Goal: Information Seeking & Learning: Learn about a topic

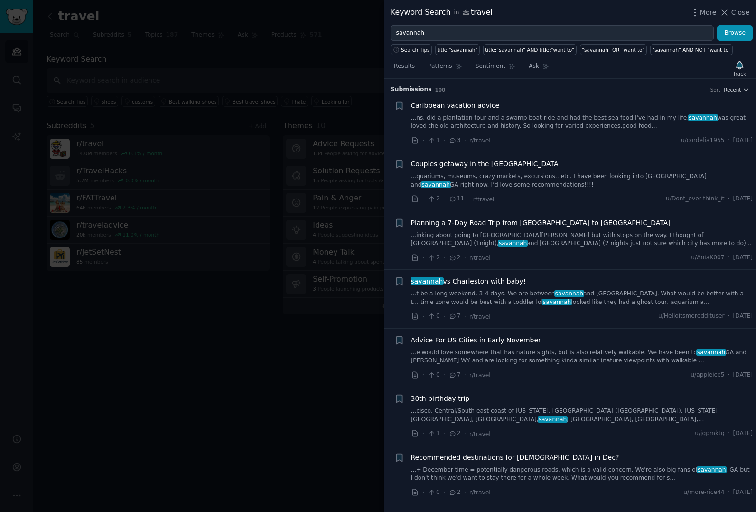
scroll to position [601, 0]
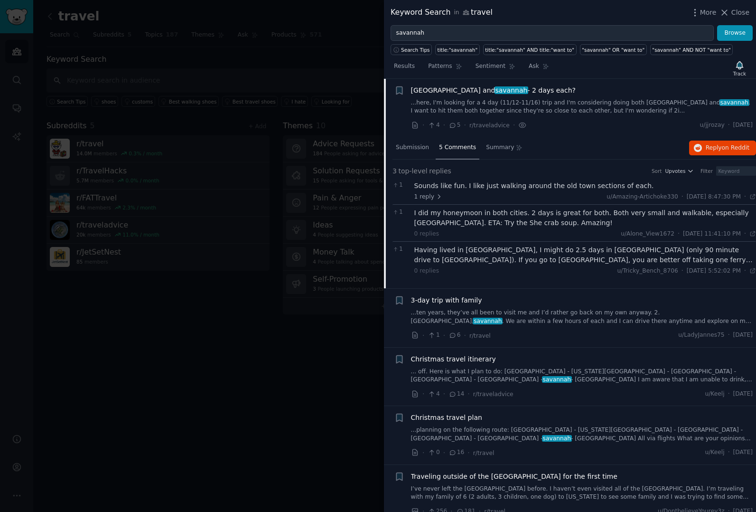
click at [342, 346] on div at bounding box center [378, 256] width 756 height 512
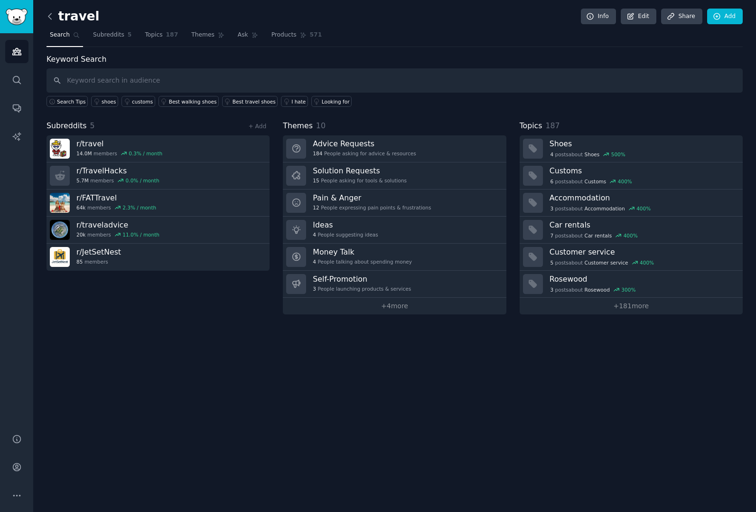
click at [51, 18] on icon at bounding box center [50, 16] width 10 height 10
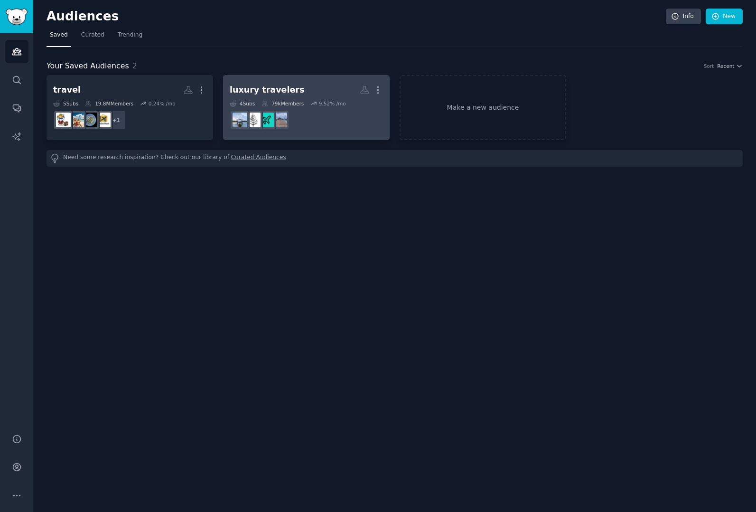
click at [311, 90] on h2 "luxury travelers More" at bounding box center [306, 90] width 153 height 17
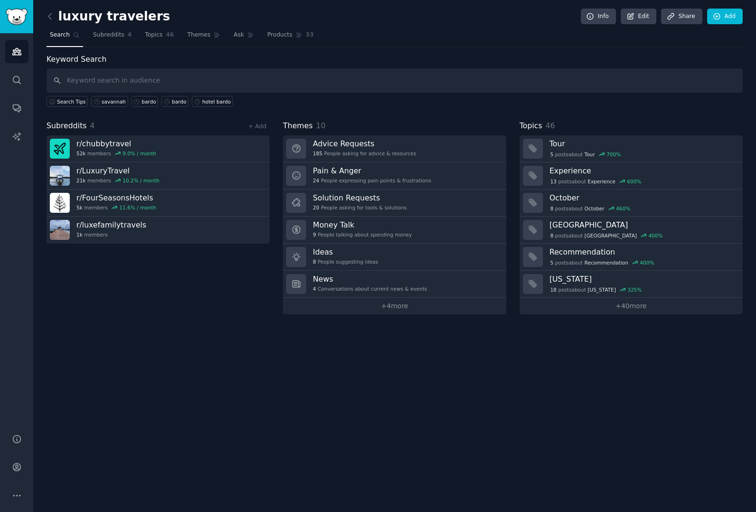
click at [408, 85] on input "text" at bounding box center [395, 80] width 696 height 24
type input "f"
type input "christmas in the south"
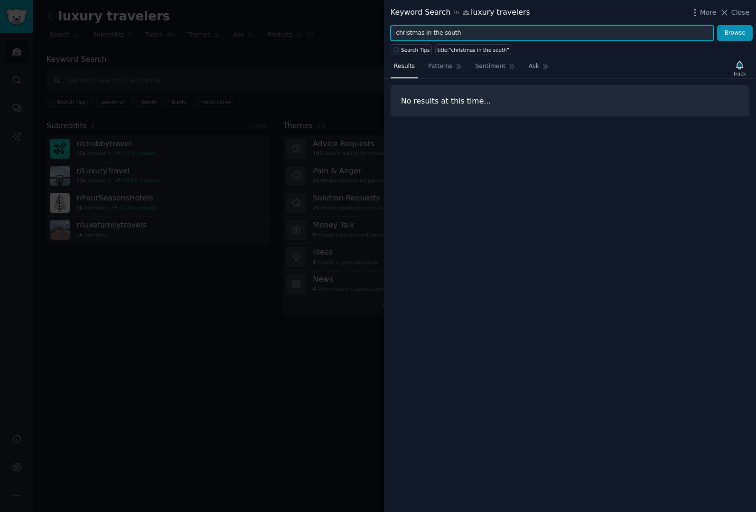
drag, startPoint x: 422, startPoint y: 33, endPoint x: 482, endPoint y: 37, distance: 59.5
click at [482, 37] on input "christmas in the south" at bounding box center [552, 33] width 323 height 16
type input "christmas"
click at [717, 25] on button "Browse" at bounding box center [735, 33] width 36 height 16
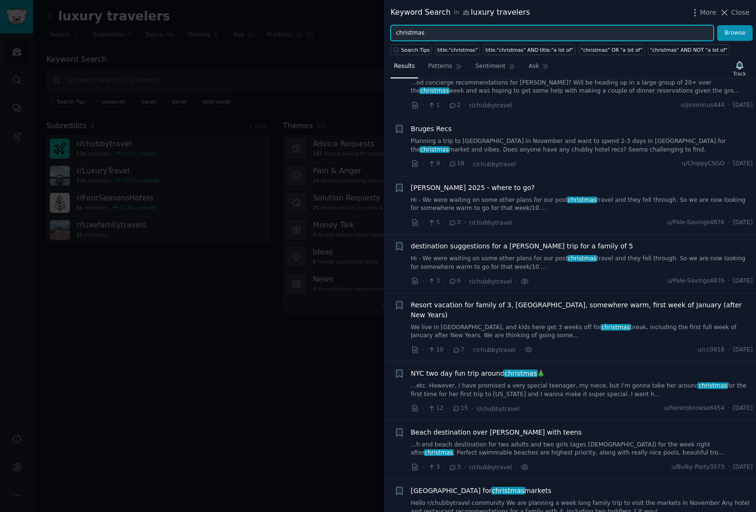
scroll to position [271, 0]
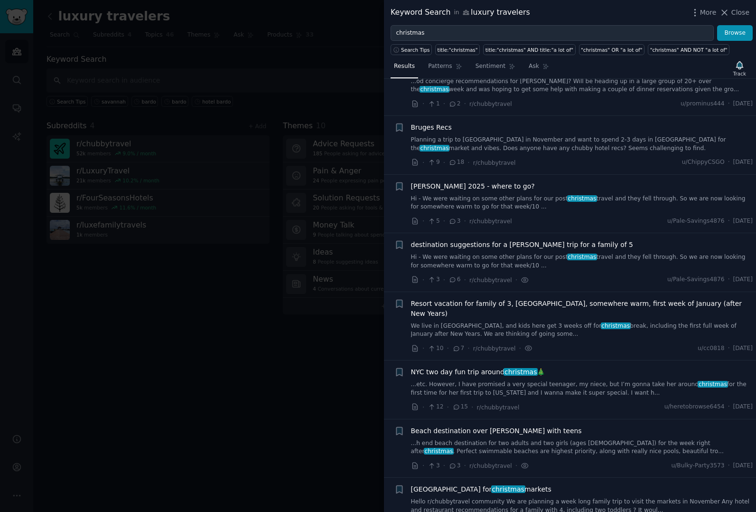
click at [545, 259] on link "Hi - We were waiting on some other plans for our post christmas travel and they…" at bounding box center [582, 261] width 342 height 17
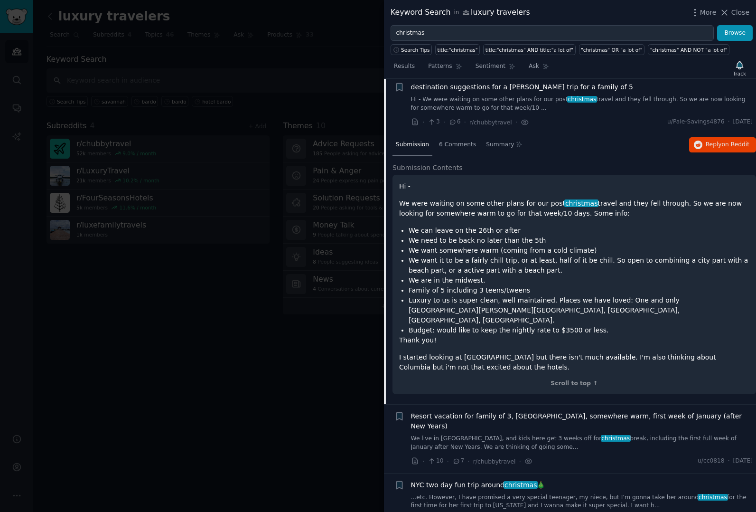
scroll to position [429, 0]
click at [467, 148] on div "6 Comments" at bounding box center [458, 144] width 44 height 23
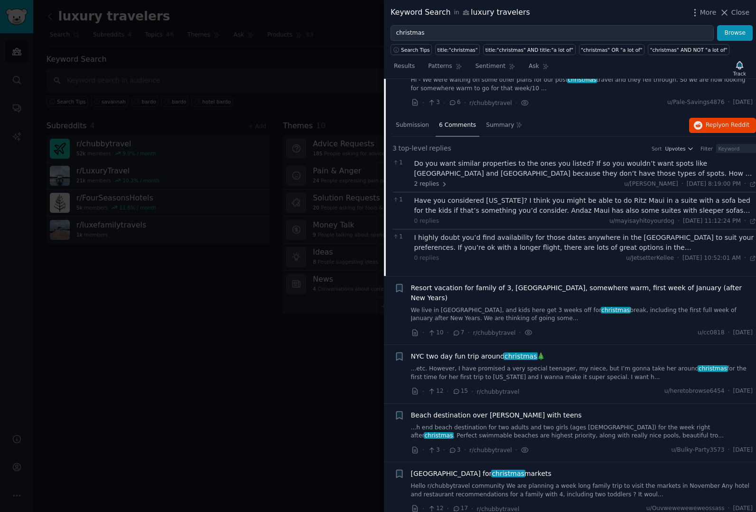
scroll to position [454, 0]
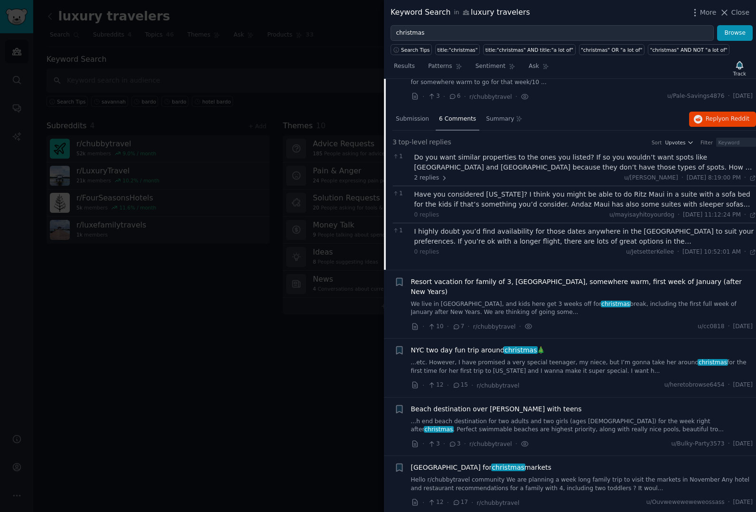
click at [511, 300] on link "We live in [GEOGRAPHIC_DATA], and kids here get 3 weeks off for christmas break…" at bounding box center [582, 308] width 342 height 17
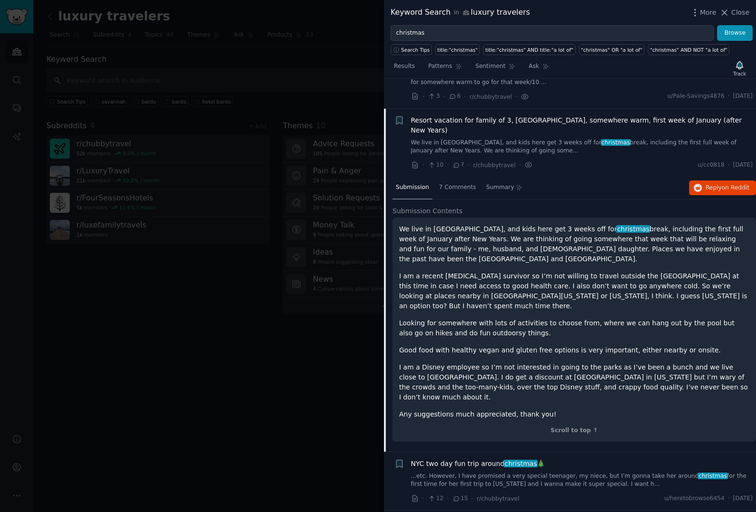
scroll to position [484, 0]
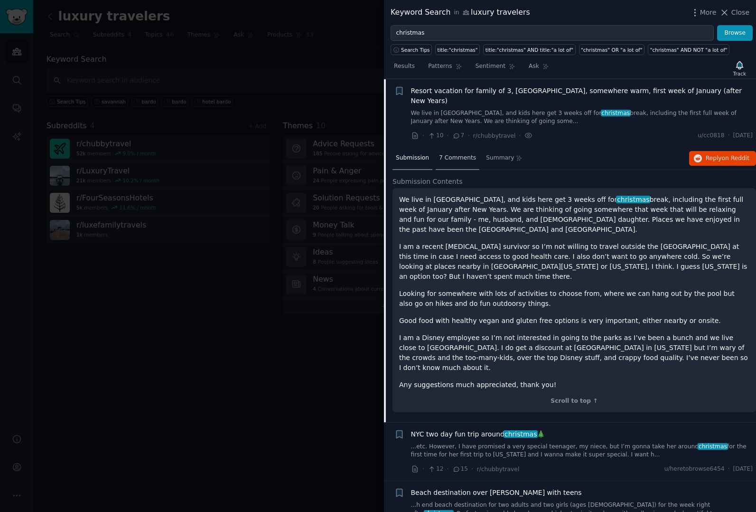
click at [456, 154] on span "7 Comments" at bounding box center [457, 158] width 37 height 9
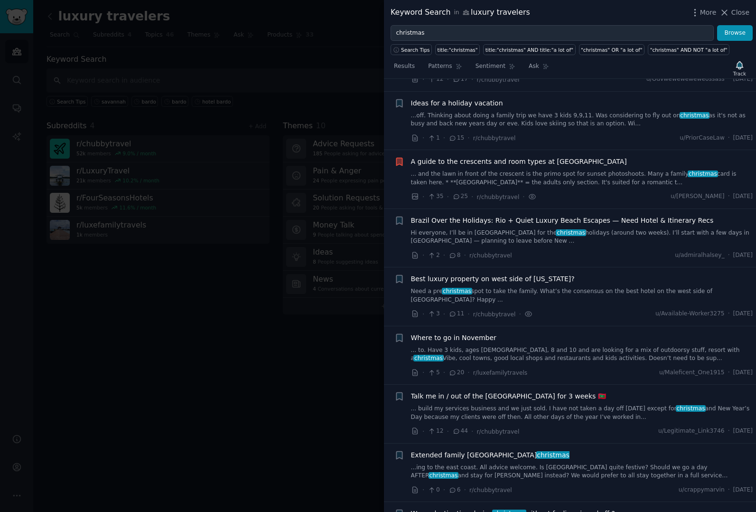
scroll to position [989, 0]
click at [478, 345] on link "... to. Have 3 kids, ages [DEMOGRAPHIC_DATA], 8 and 10 and are looking for a mi…" at bounding box center [582, 353] width 342 height 17
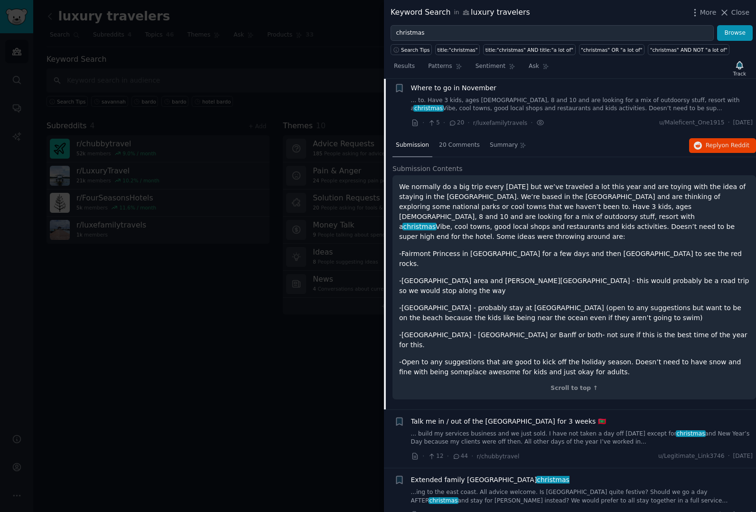
scroll to position [966, 0]
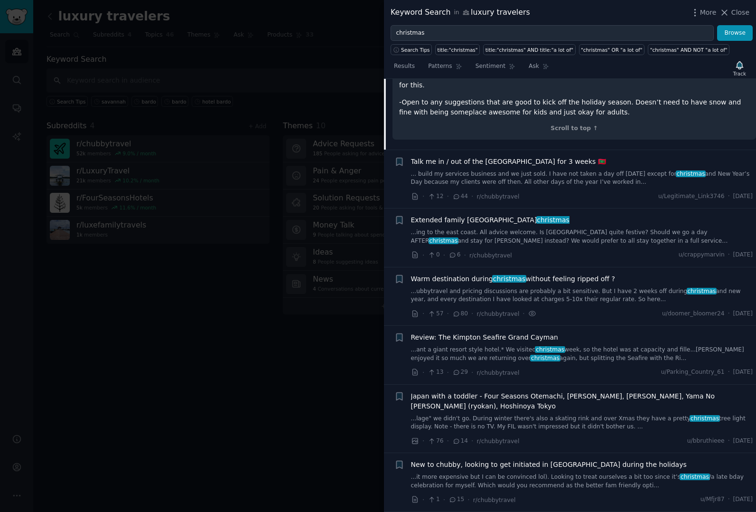
click at [467, 287] on link "...ubbytravel and pricing discussions are probably a bit sensitive. But I have …" at bounding box center [582, 295] width 342 height 17
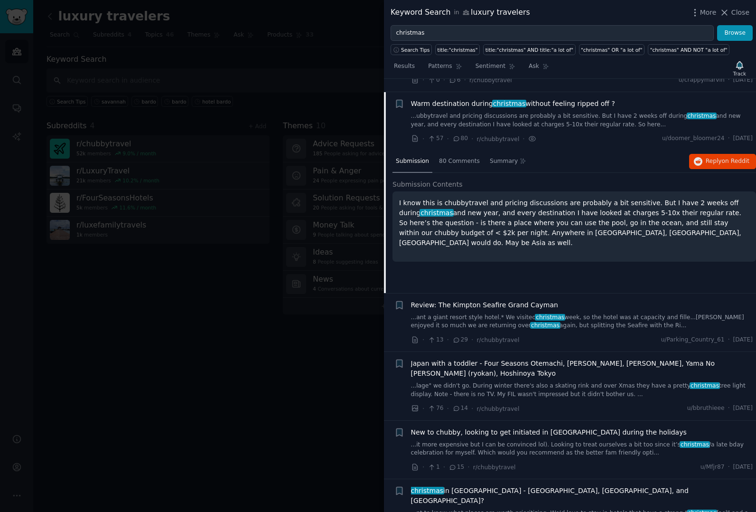
scroll to position [1120, 0]
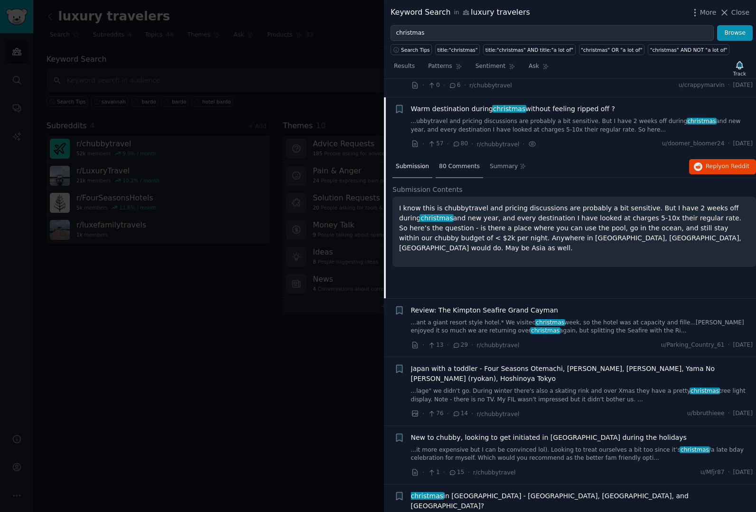
click at [463, 156] on div "80 Comments" at bounding box center [459, 167] width 47 height 23
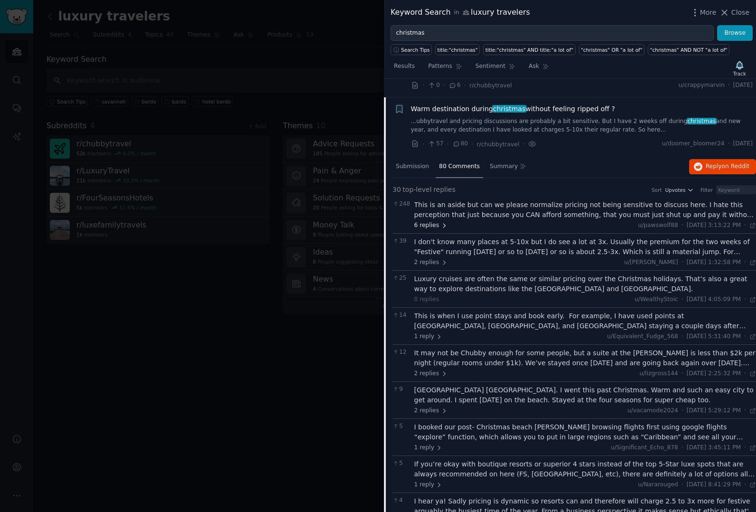
click at [432, 221] on span "6 replies" at bounding box center [430, 225] width 33 height 9
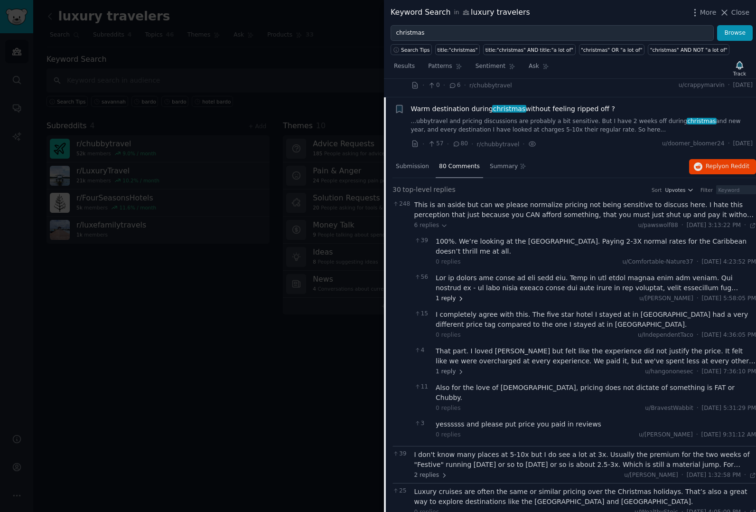
click at [444, 294] on span "1 reply" at bounding box center [450, 298] width 28 height 9
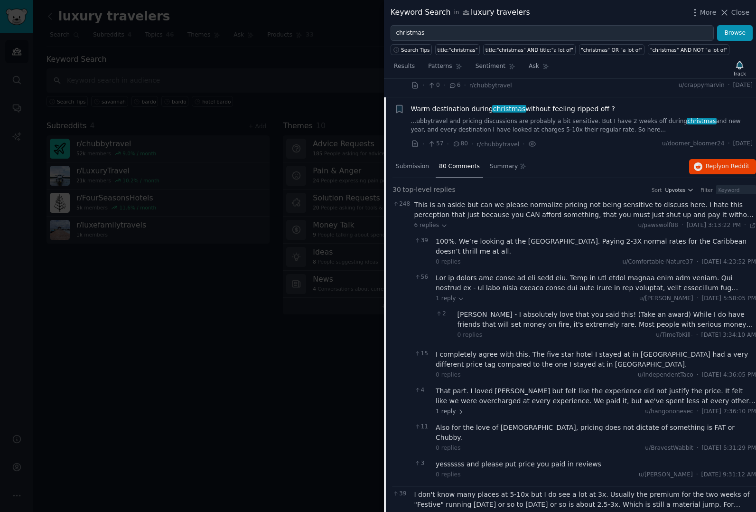
click at [553, 273] on div at bounding box center [596, 283] width 320 height 20
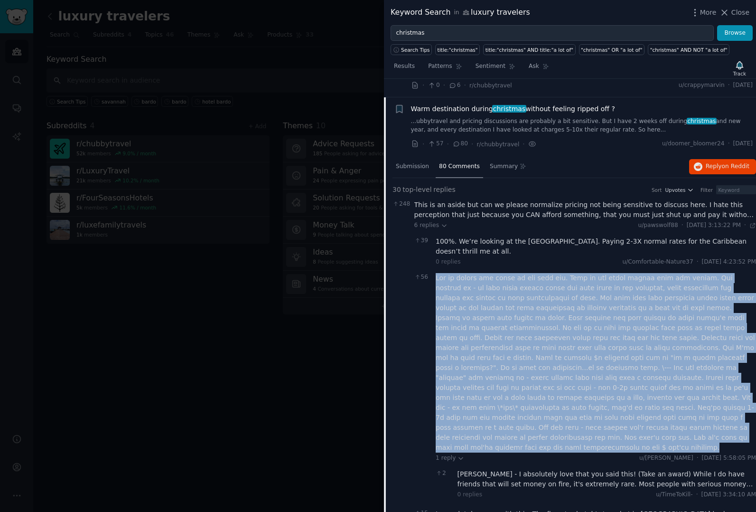
drag, startPoint x: 511, startPoint y: 423, endPoint x: 423, endPoint y: 267, distance: 178.5
click at [423, 270] on div "56 1 reply u/[PERSON_NAME] · [DATE] 5:58:05 PM Mon 7/14/2025 2 [PERSON_NAME] - …" at bounding box center [585, 388] width 342 height 236
copy div "Say it louder for those in the back lol. This is the whole reason this sub exis…"
